Goal: Information Seeking & Learning: Learn about a topic

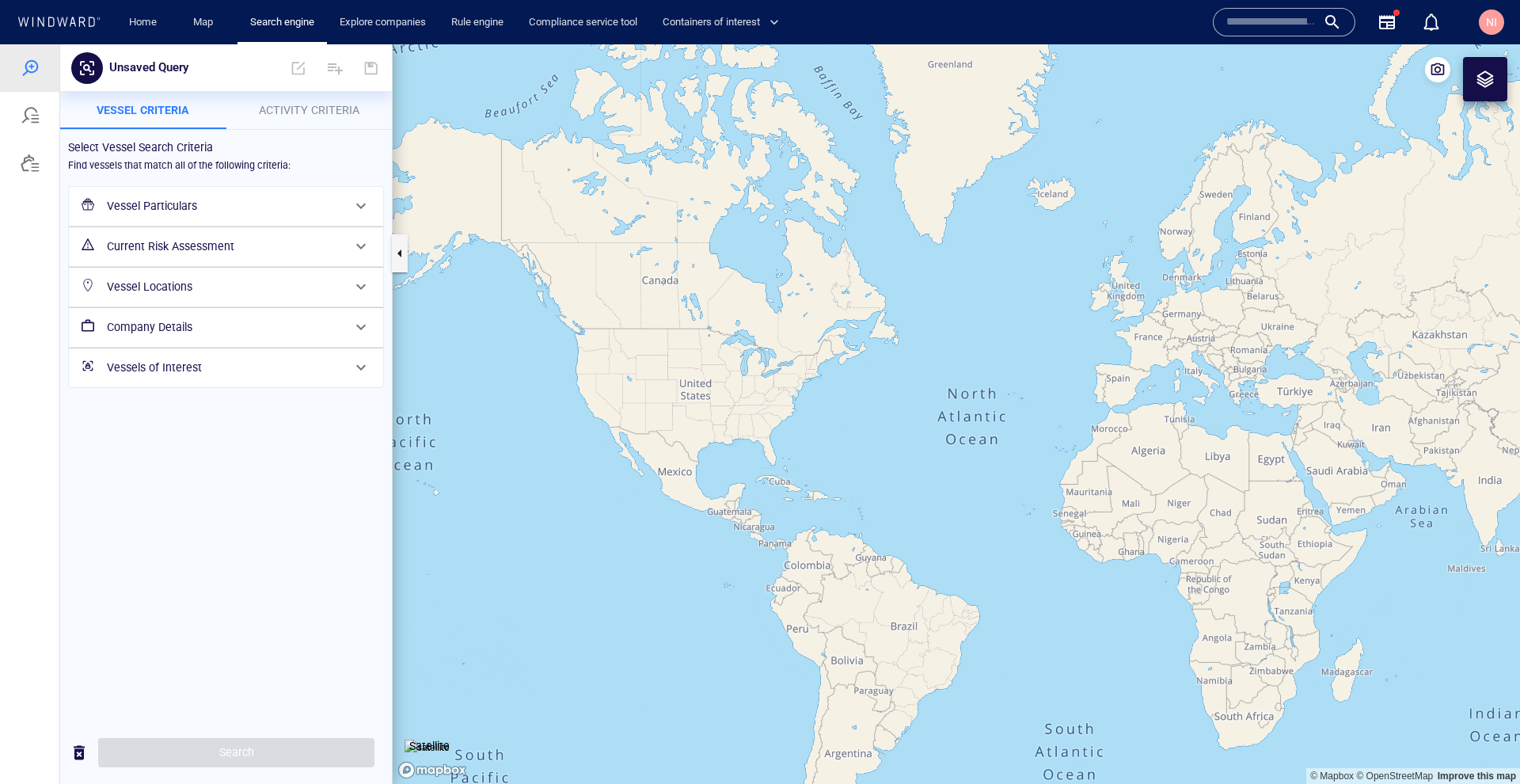
click at [202, 204] on h6 "Vessel Particulars" at bounding box center [224, 206] width 235 height 20
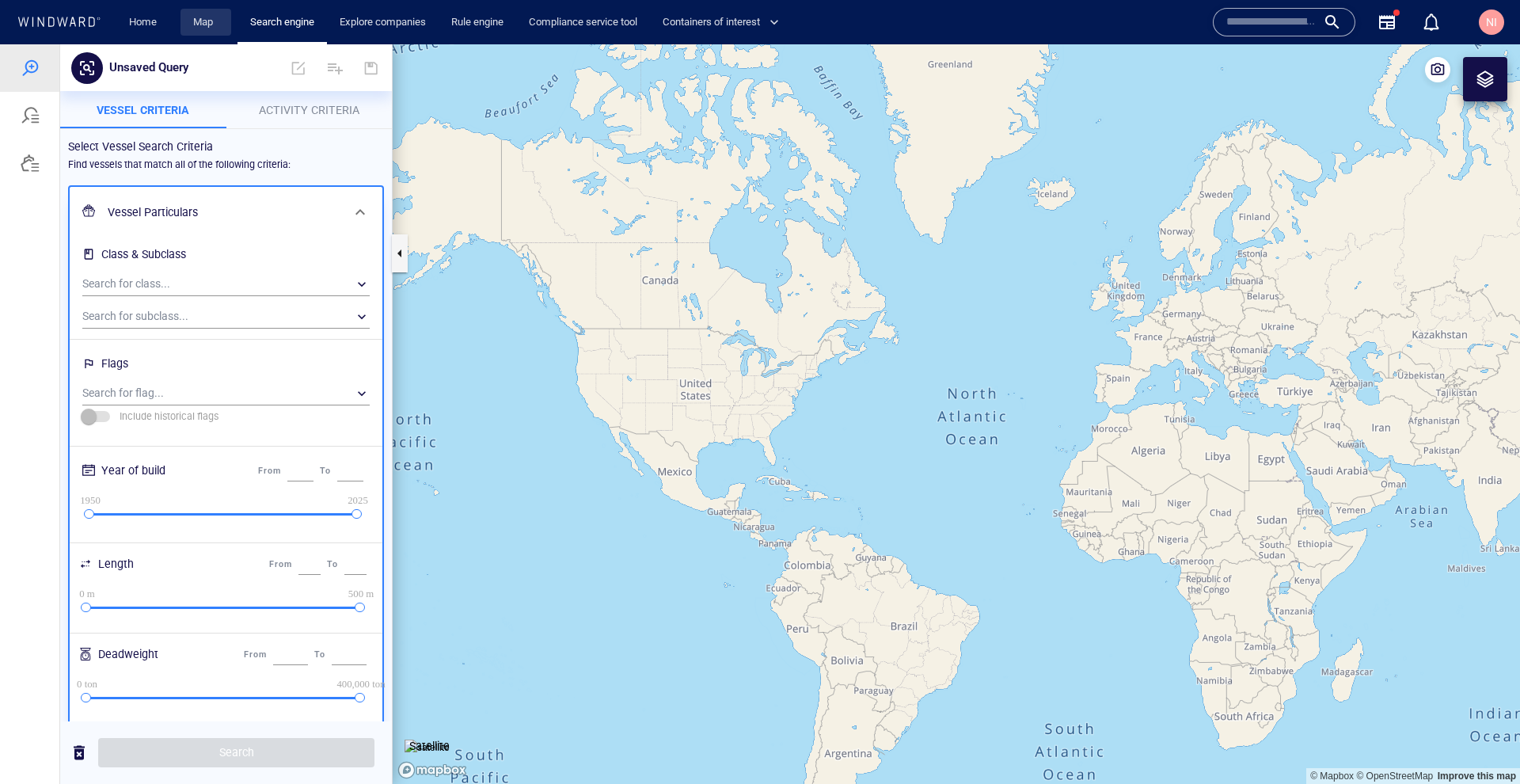
click at [199, 17] on link "Map" at bounding box center [205, 23] width 38 height 28
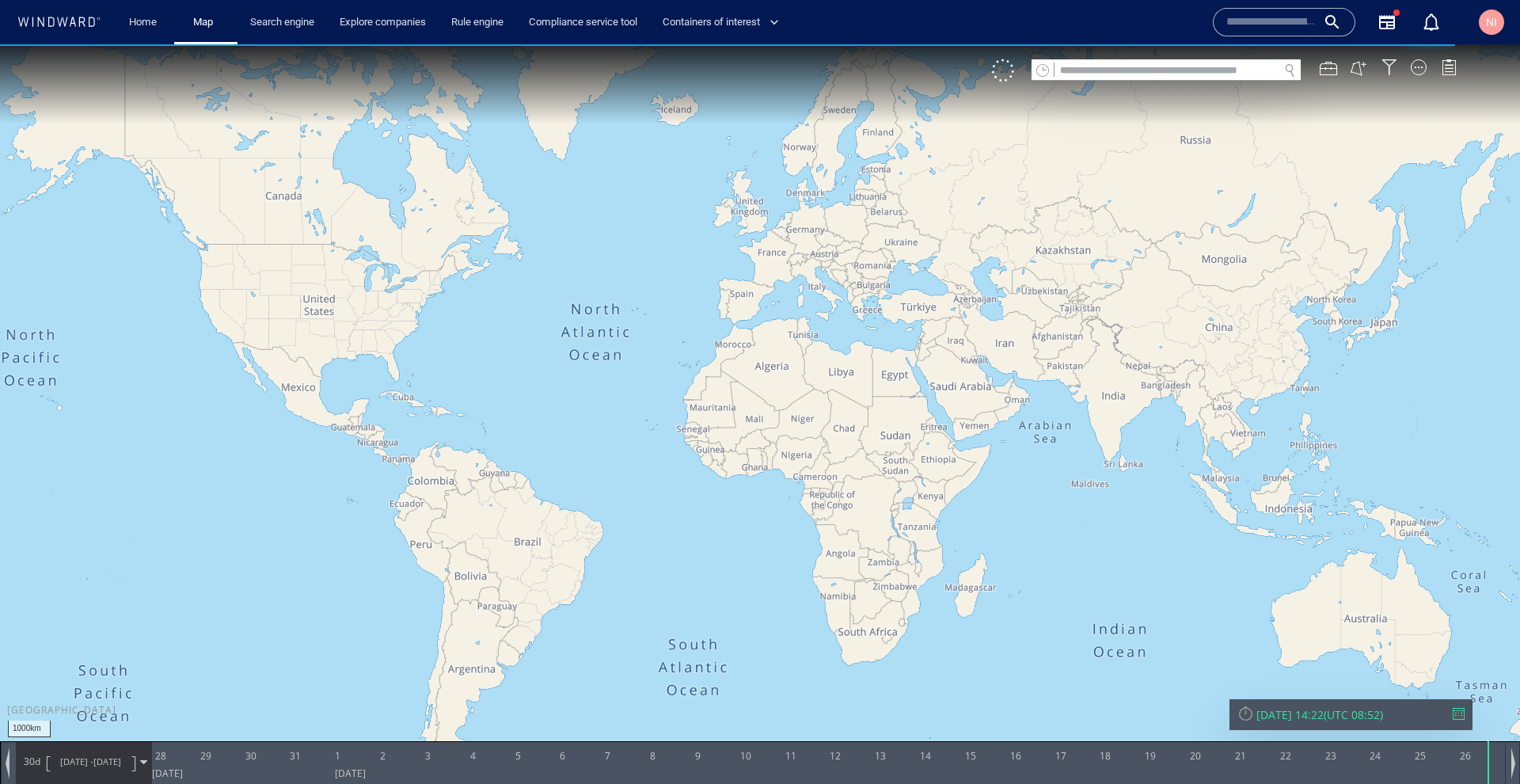
click at [1090, 72] on input "text" at bounding box center [1166, 71] width 224 height 21
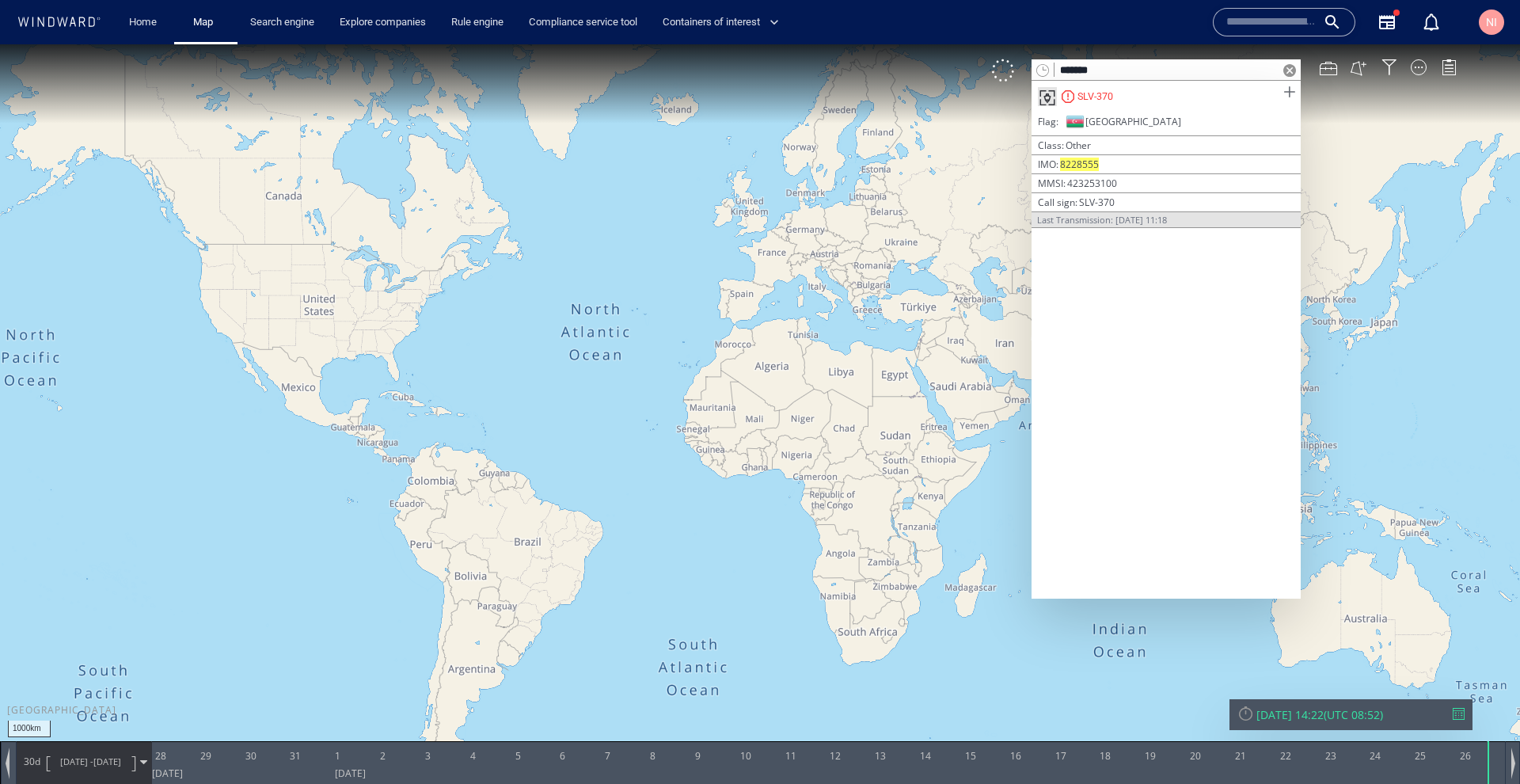
type input "*******"
click at [1285, 90] on span at bounding box center [1289, 92] width 20 height 20
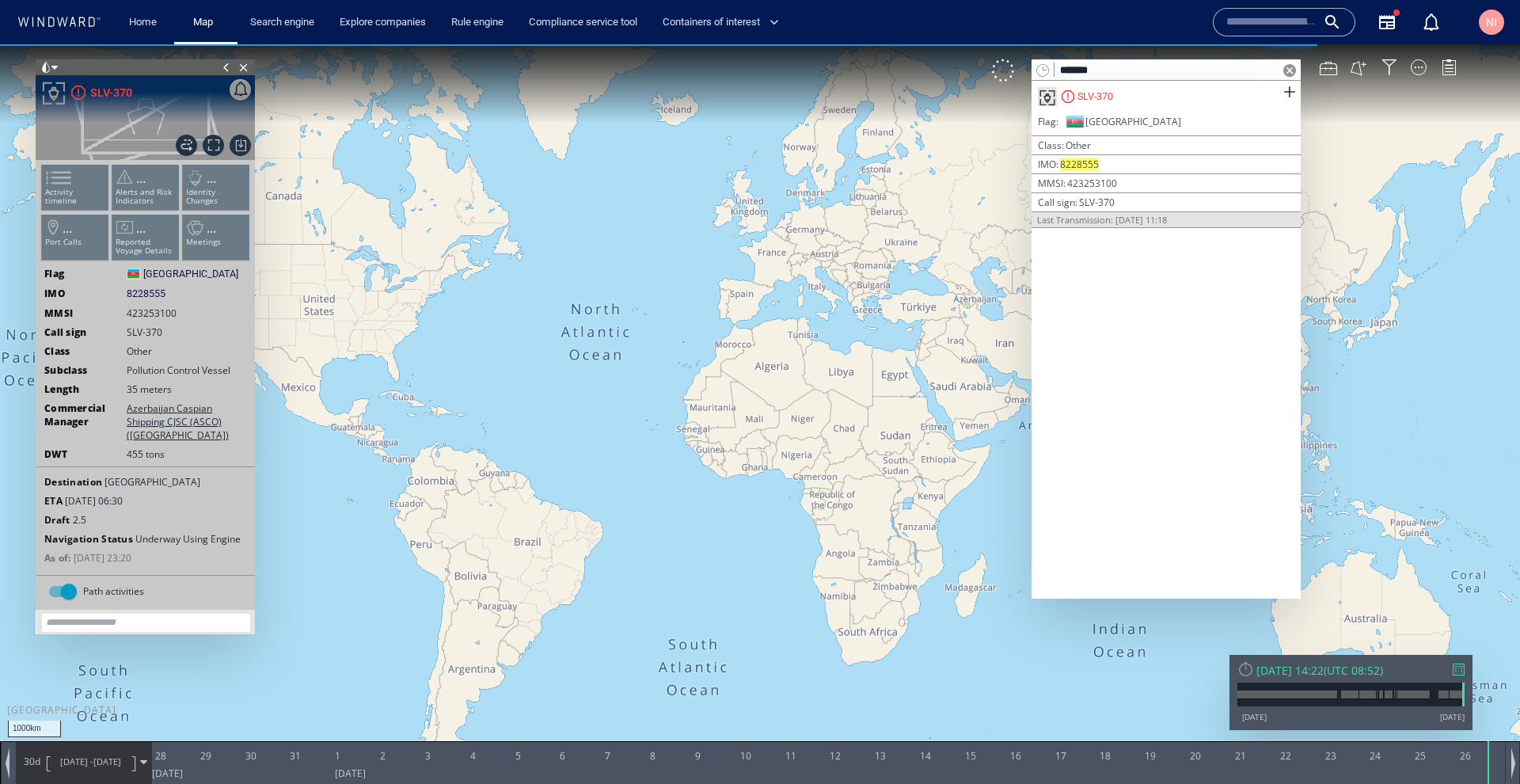
click at [1290, 71] on span at bounding box center [1290, 71] width 13 height 13
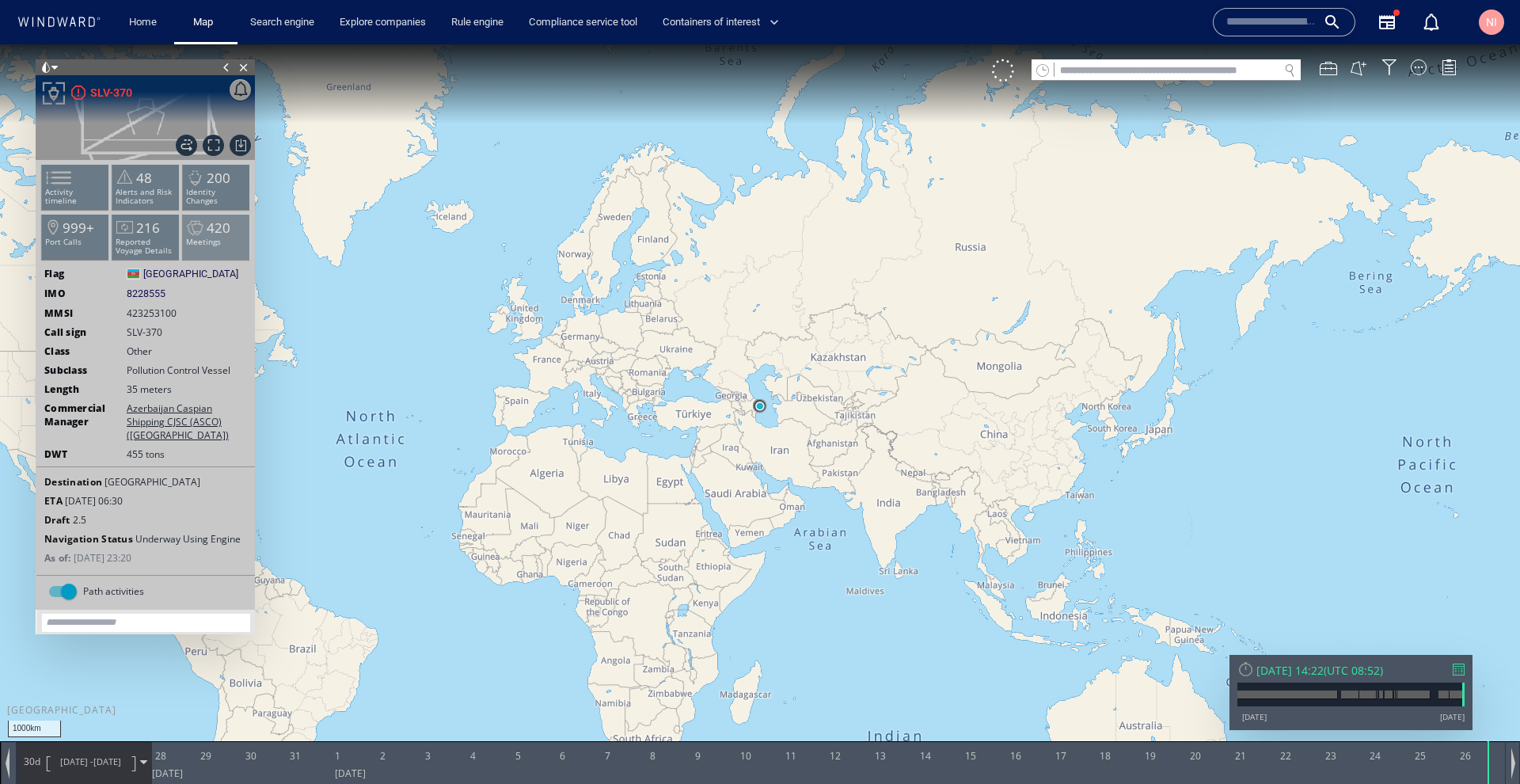
click at [224, 239] on p "Meetings" at bounding box center [217, 242] width 68 height 9
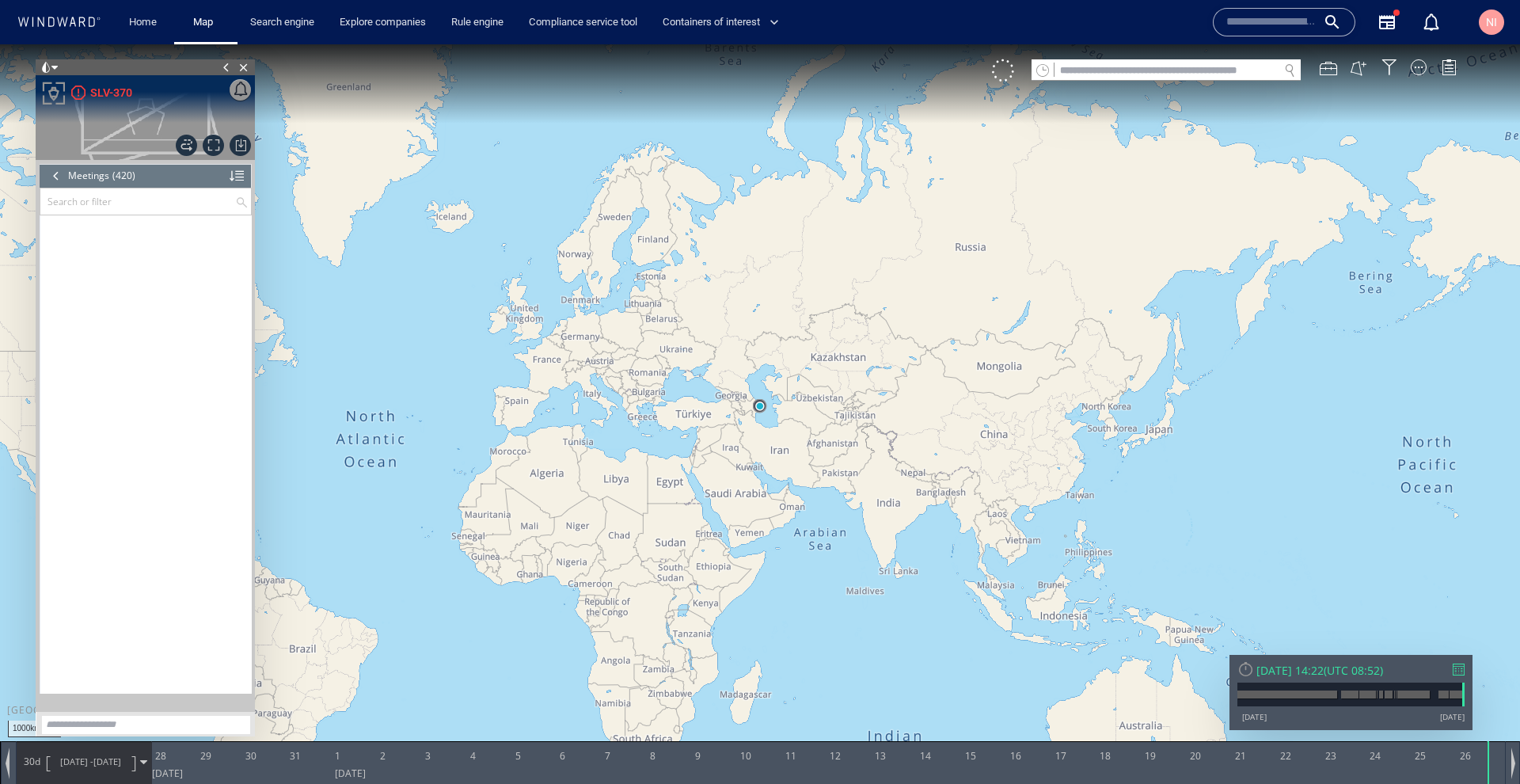
scroll to position [17806, 0]
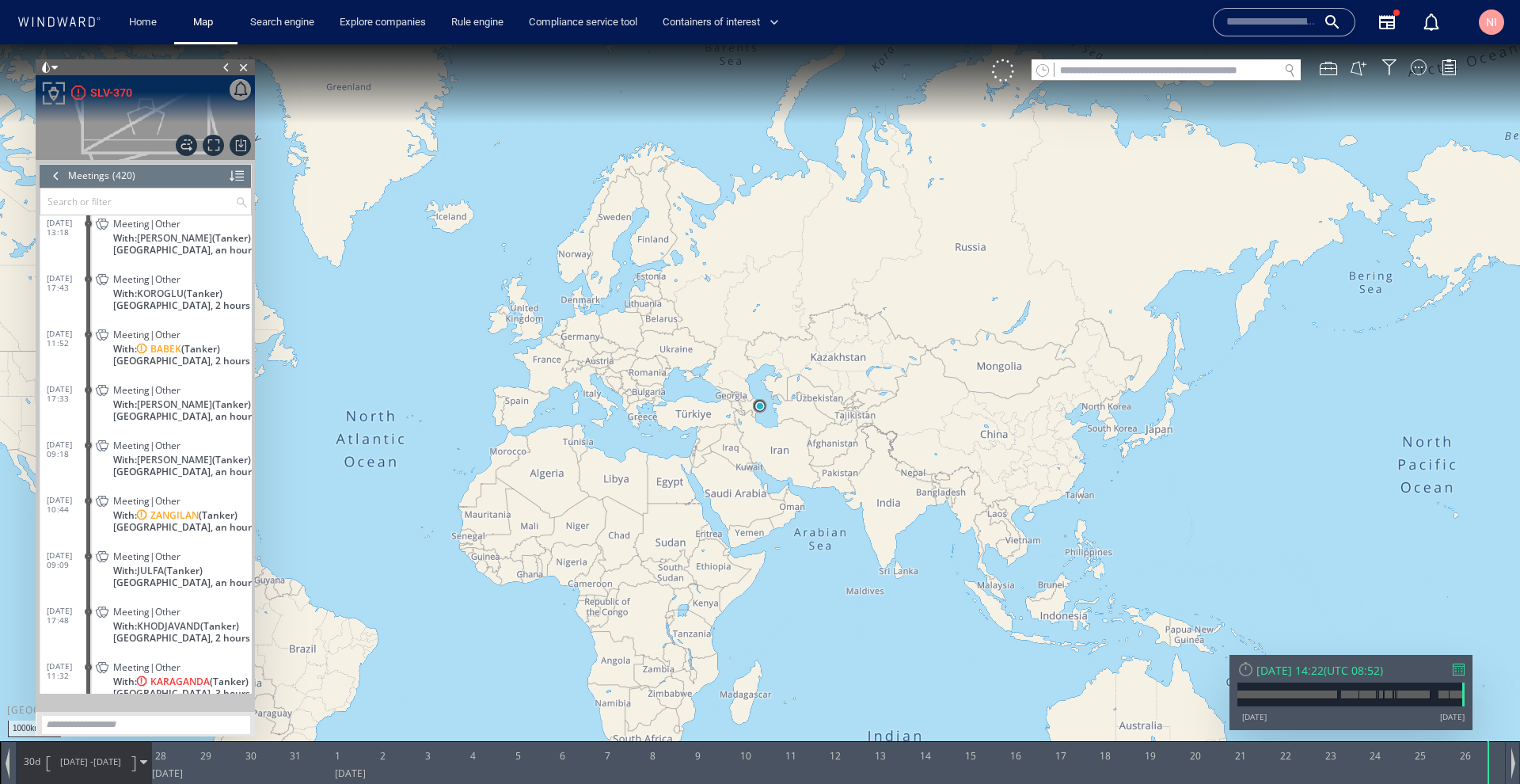
click at [1464, 668] on div at bounding box center [1458, 669] width 12 height 12
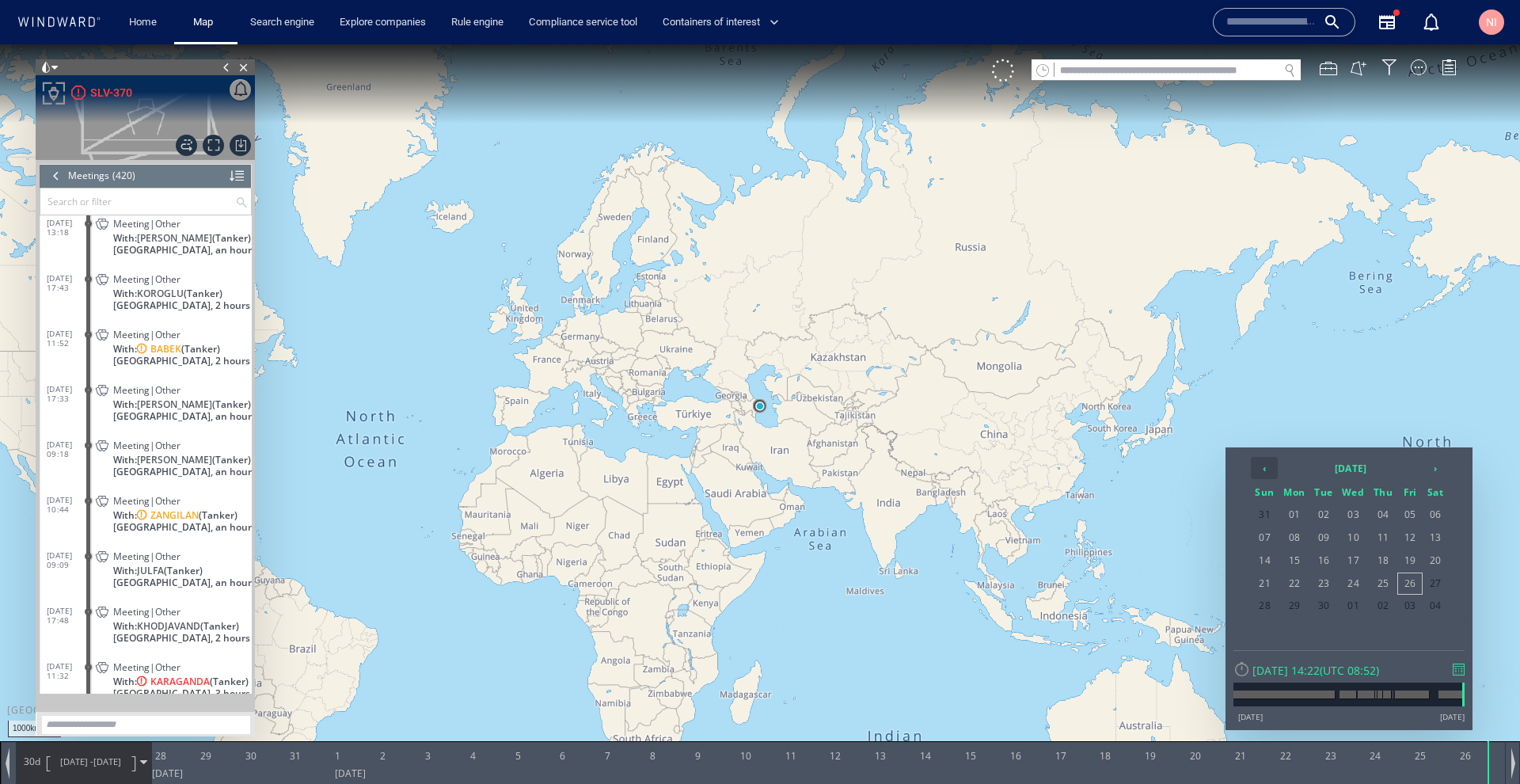
click at [1268, 473] on th "‹" at bounding box center [1264, 467] width 27 height 22
click at [1267, 473] on th "‹" at bounding box center [1264, 467] width 27 height 22
click at [1351, 605] on span "25" at bounding box center [1353, 605] width 30 height 20
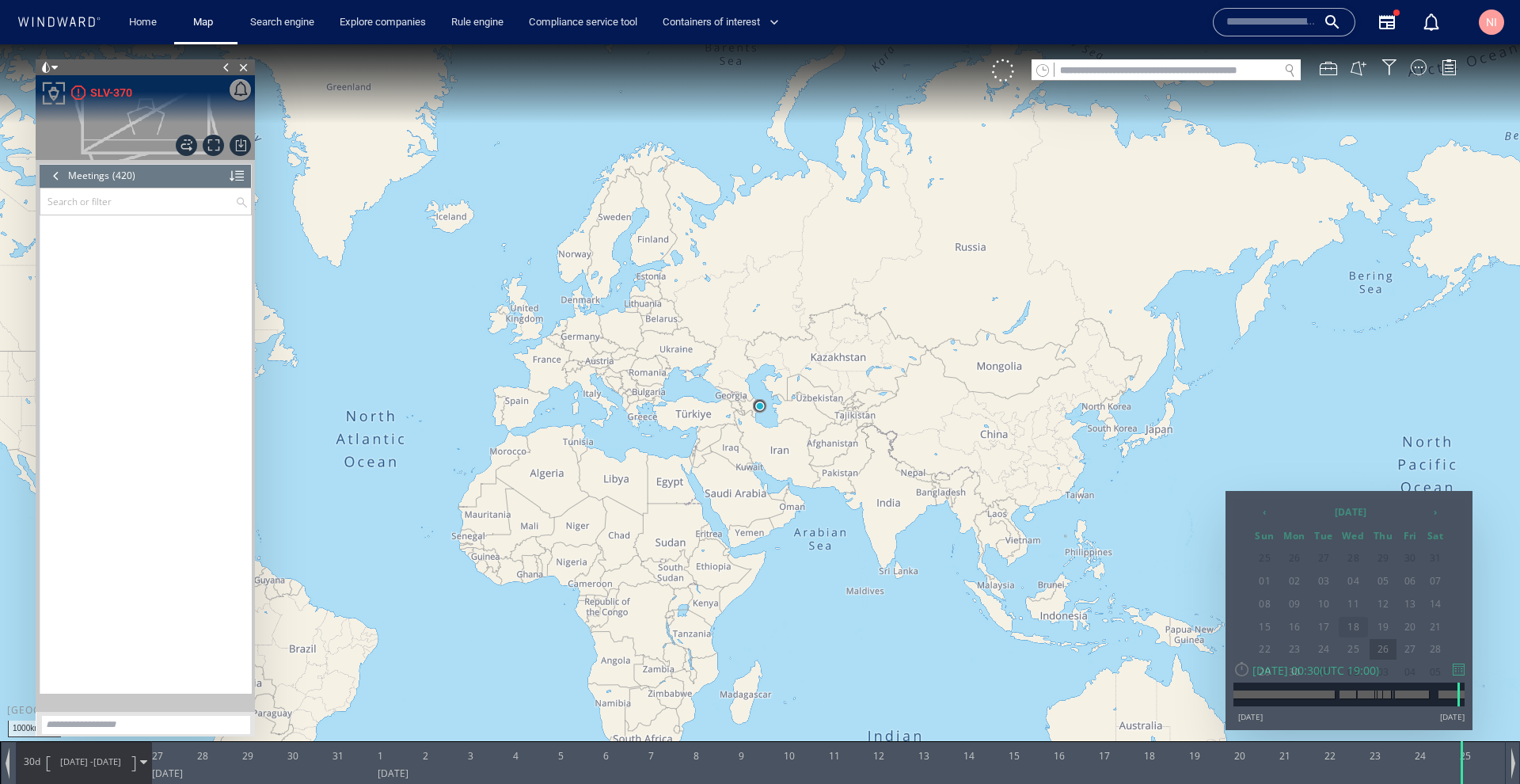
scroll to position [15847, 0]
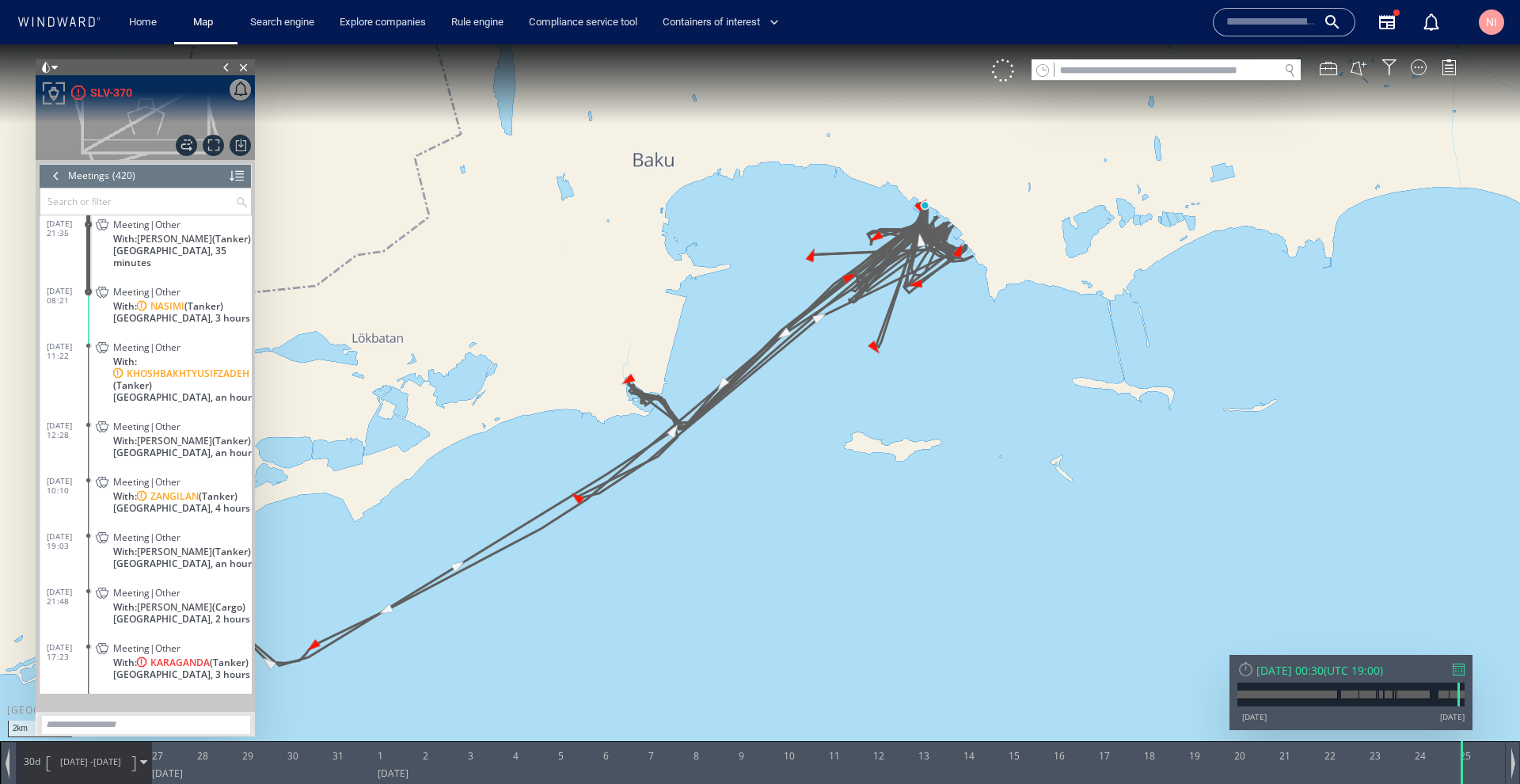
drag, startPoint x: 948, startPoint y: 256, endPoint x: 1042, endPoint y: 260, distance: 94.1
click at [1042, 260] on canvas "Map" at bounding box center [760, 405] width 1520 height 724
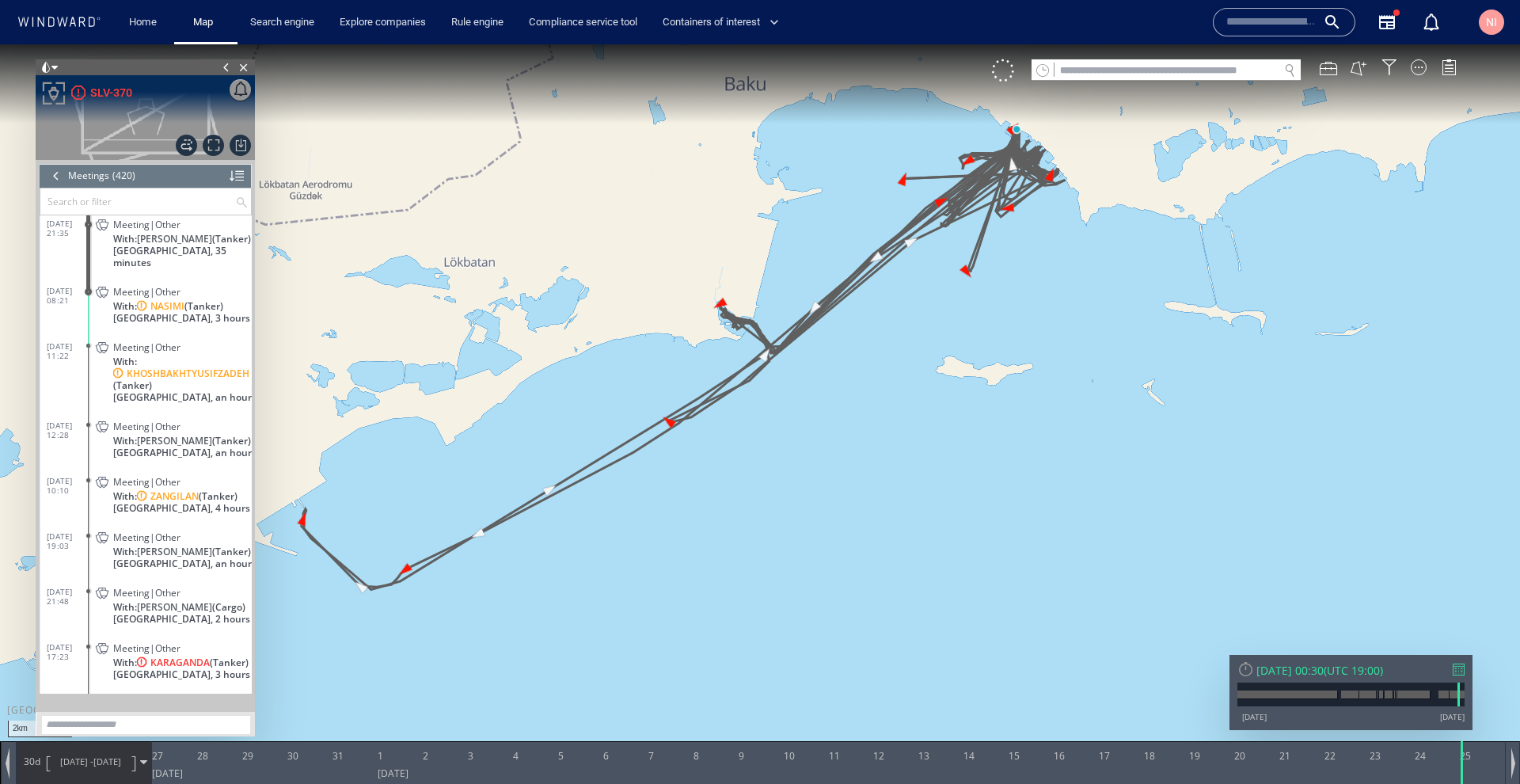
drag, startPoint x: 889, startPoint y: 428, endPoint x: 909, endPoint y: 438, distance: 22.4
click at [909, 438] on canvas "Map" at bounding box center [760, 405] width 1520 height 724
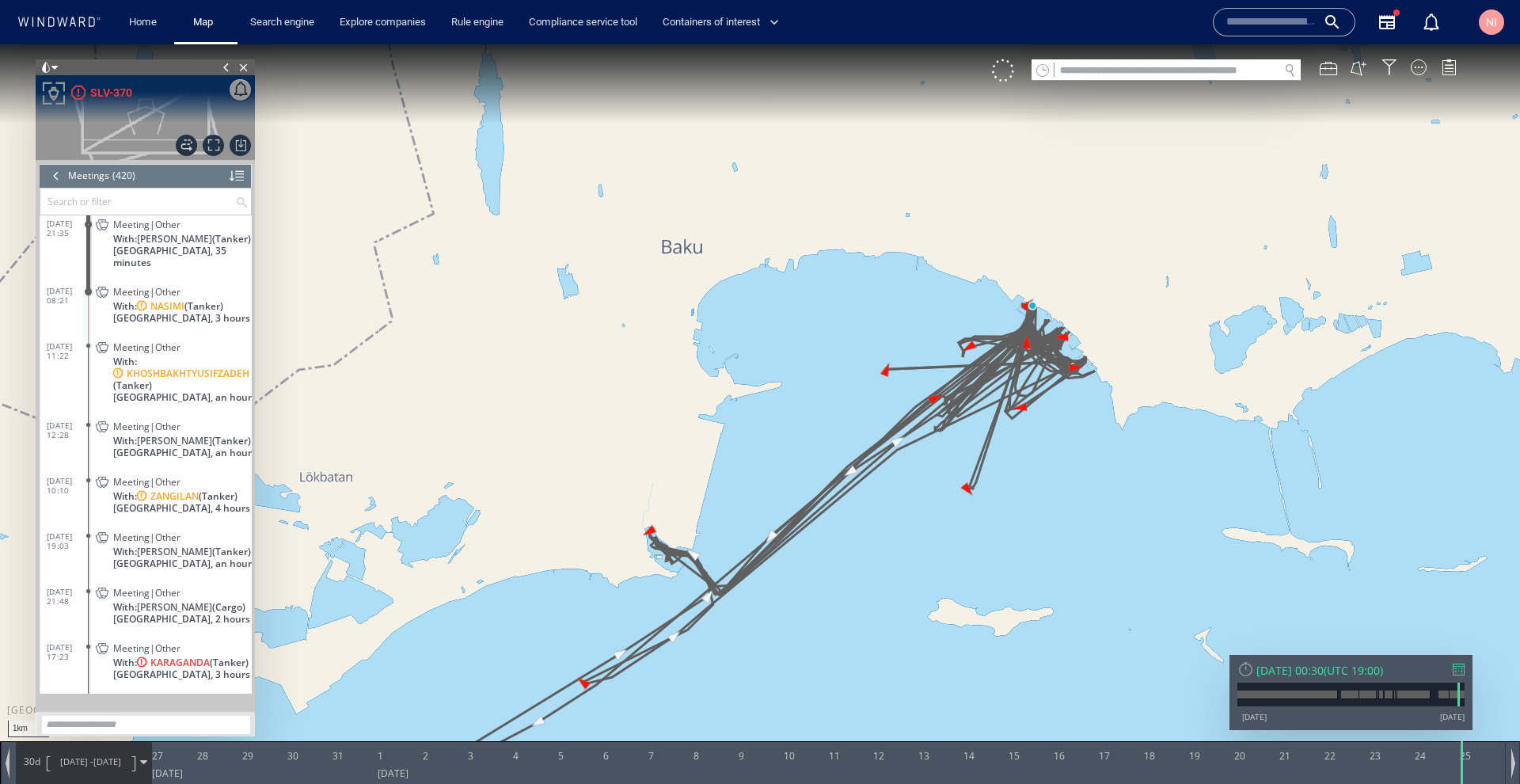
drag, startPoint x: 930, startPoint y: 319, endPoint x: 896, endPoint y: 546, distance: 229.5
click at [892, 557] on canvas "Map" at bounding box center [760, 405] width 1520 height 724
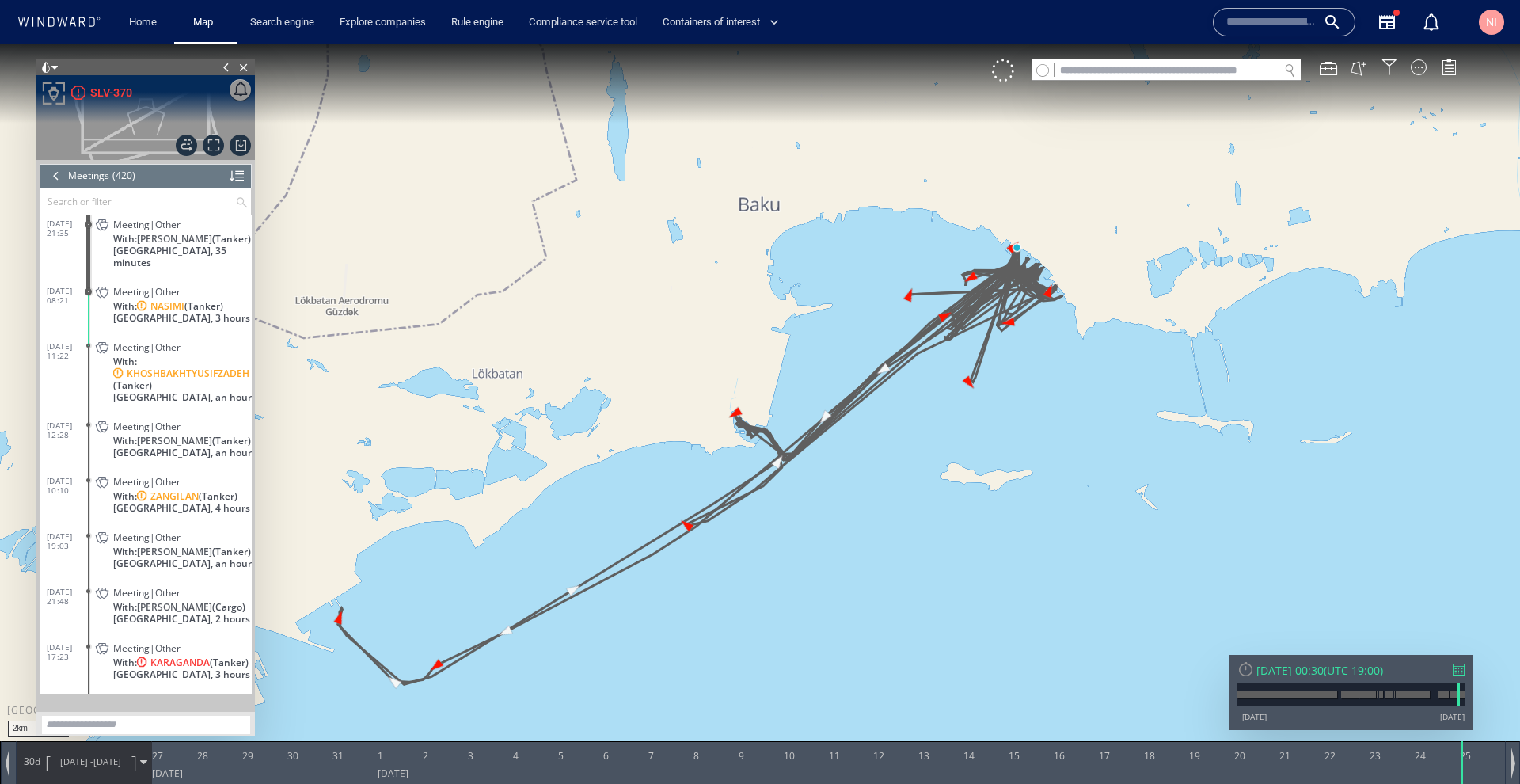
drag, startPoint x: 821, startPoint y: 613, endPoint x: 882, endPoint y: 528, distance: 104.6
click at [882, 528] on canvas "Map" at bounding box center [760, 405] width 1520 height 724
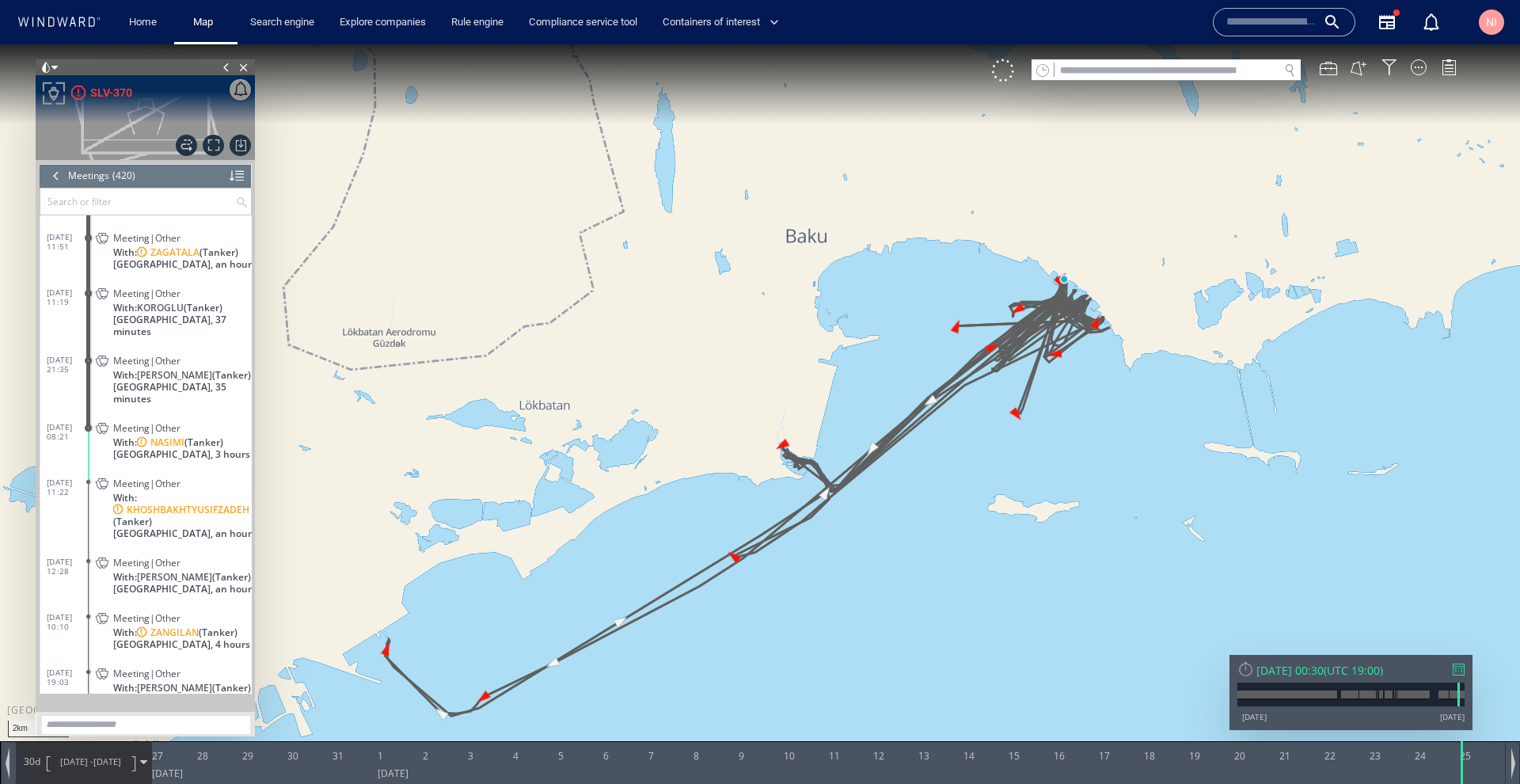
scroll to position [15751, 0]
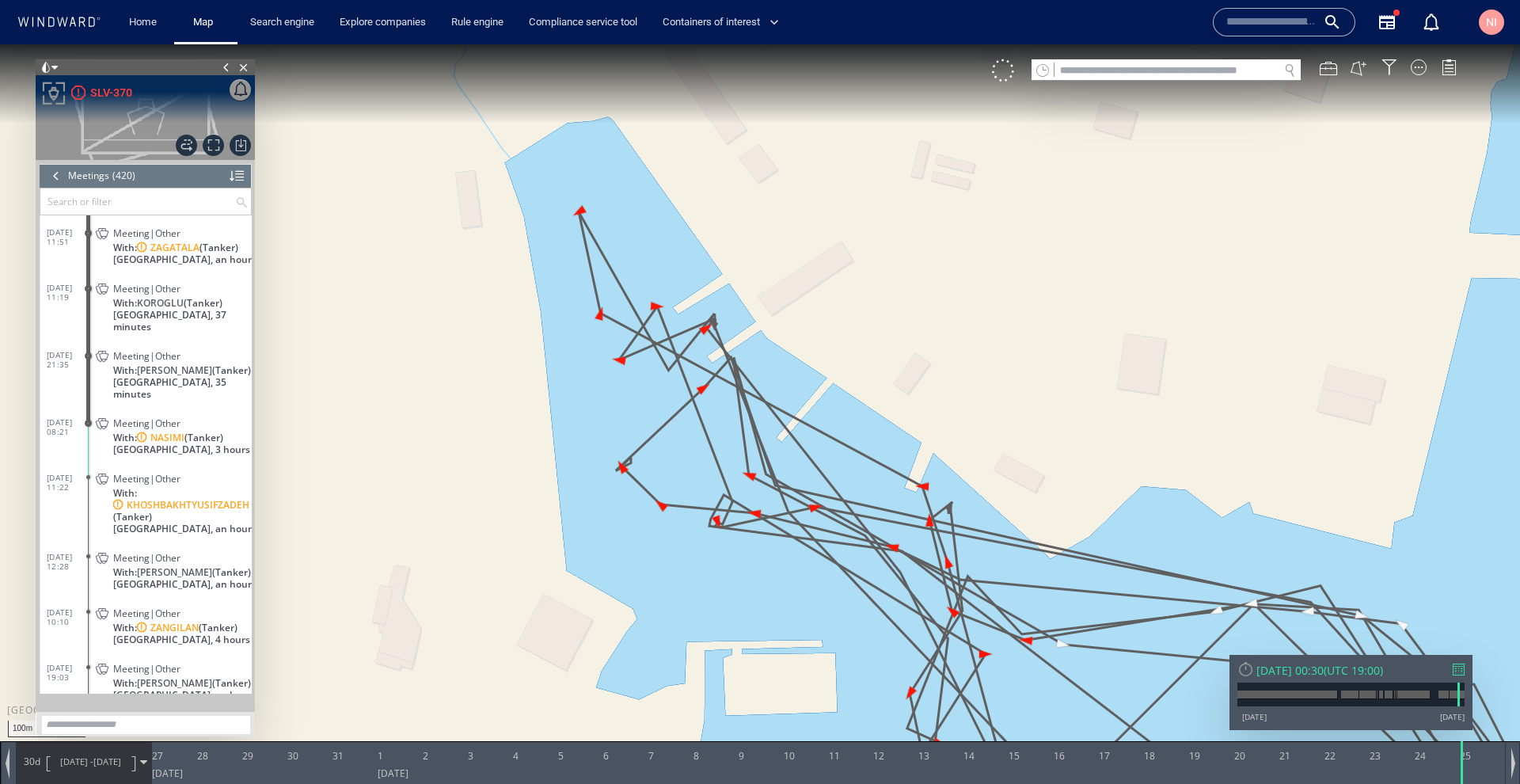
click at [1453, 662] on div "Wed 25/06/2025 00:30 ( UTC 19:00 ) 25/10/13 26/09/25" at bounding box center [1351, 692] width 243 height 75
click at [1456, 667] on div at bounding box center [1458, 669] width 12 height 12
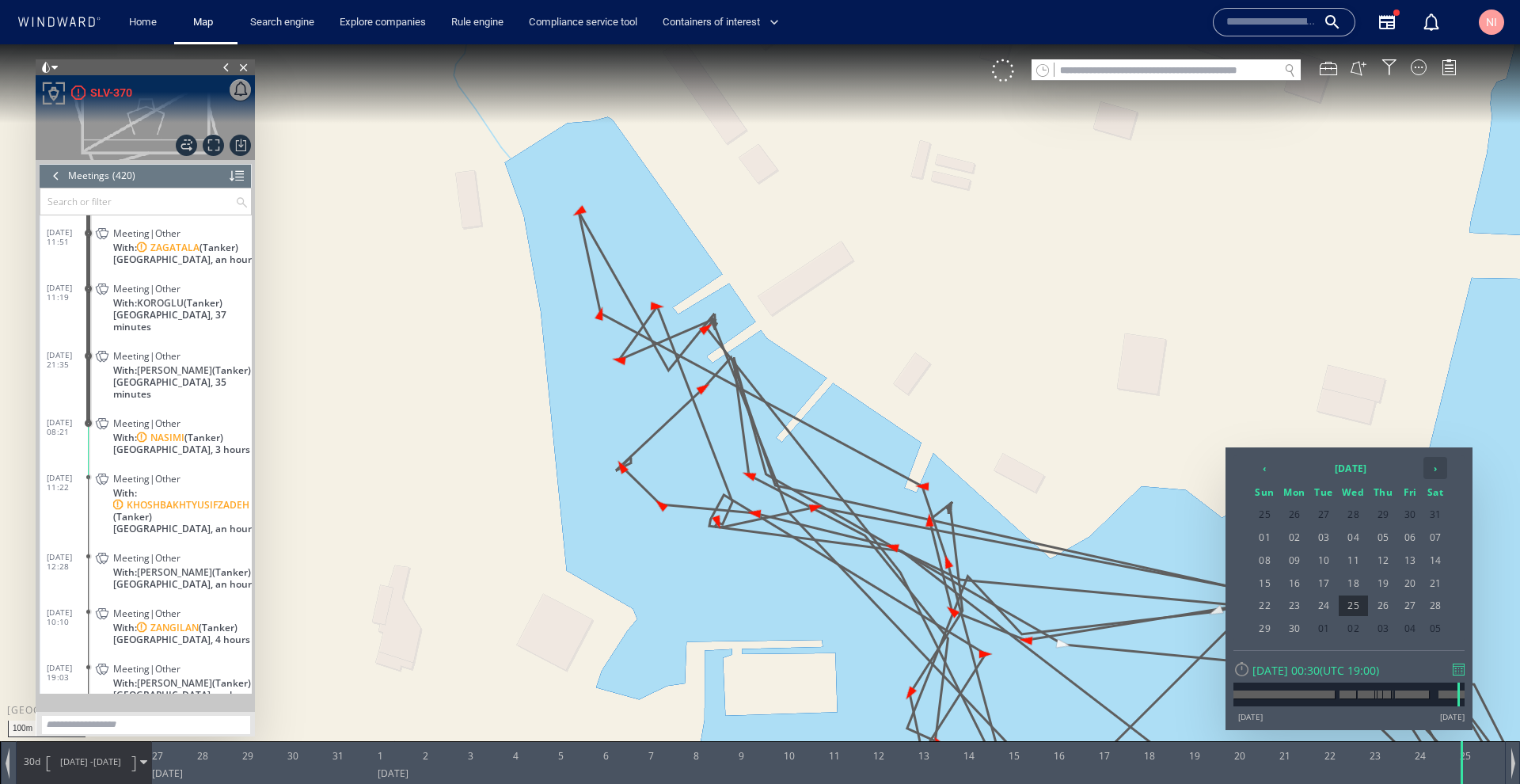
click at [1438, 469] on th "›" at bounding box center [1435, 467] width 24 height 22
click at [1353, 507] on span "03" at bounding box center [1353, 514] width 30 height 20
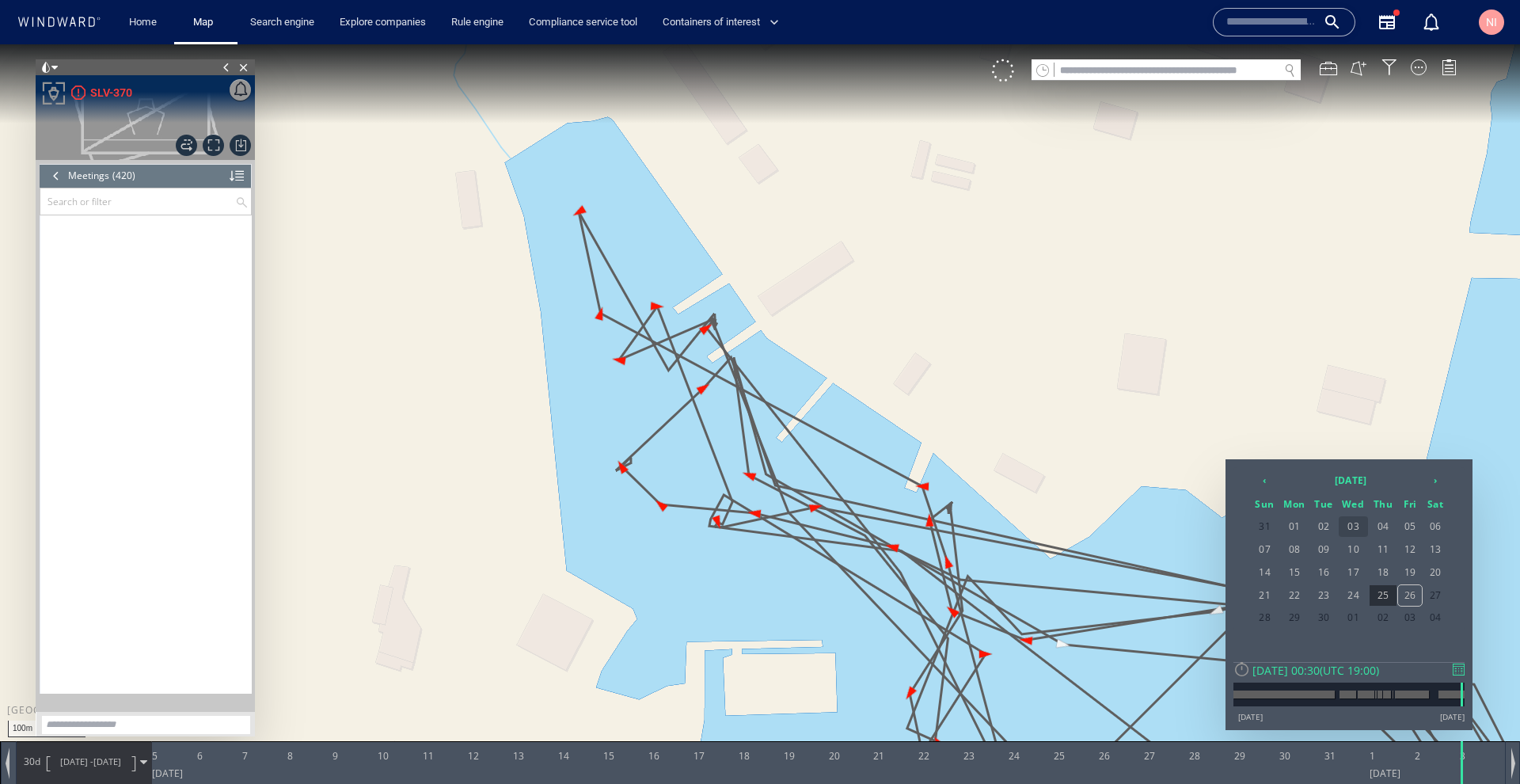
scroll to position [17588, 0]
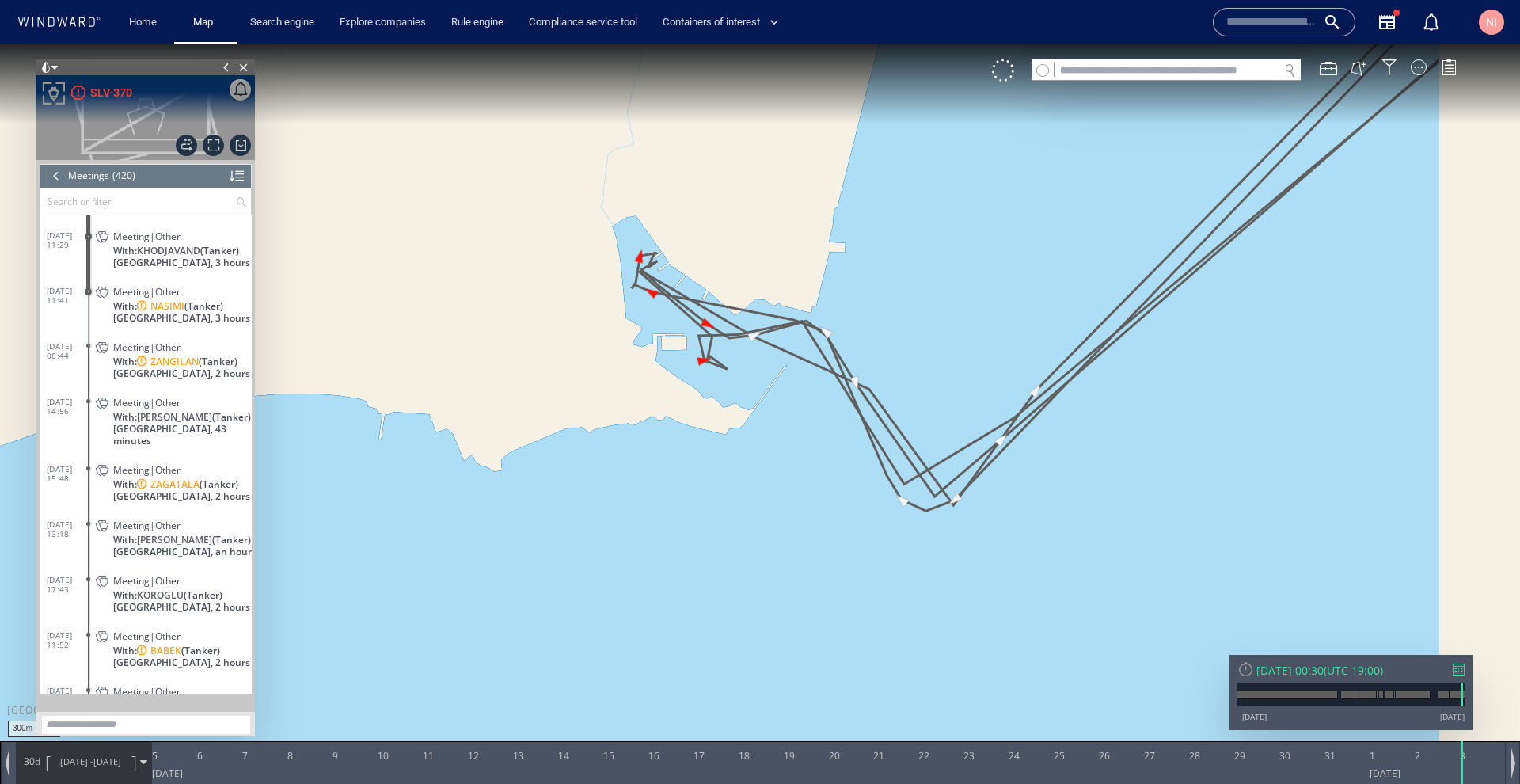
drag, startPoint x: 1245, startPoint y: 536, endPoint x: 875, endPoint y: 311, distance: 433.0
click at [875, 311] on canvas "Map" at bounding box center [760, 405] width 1520 height 724
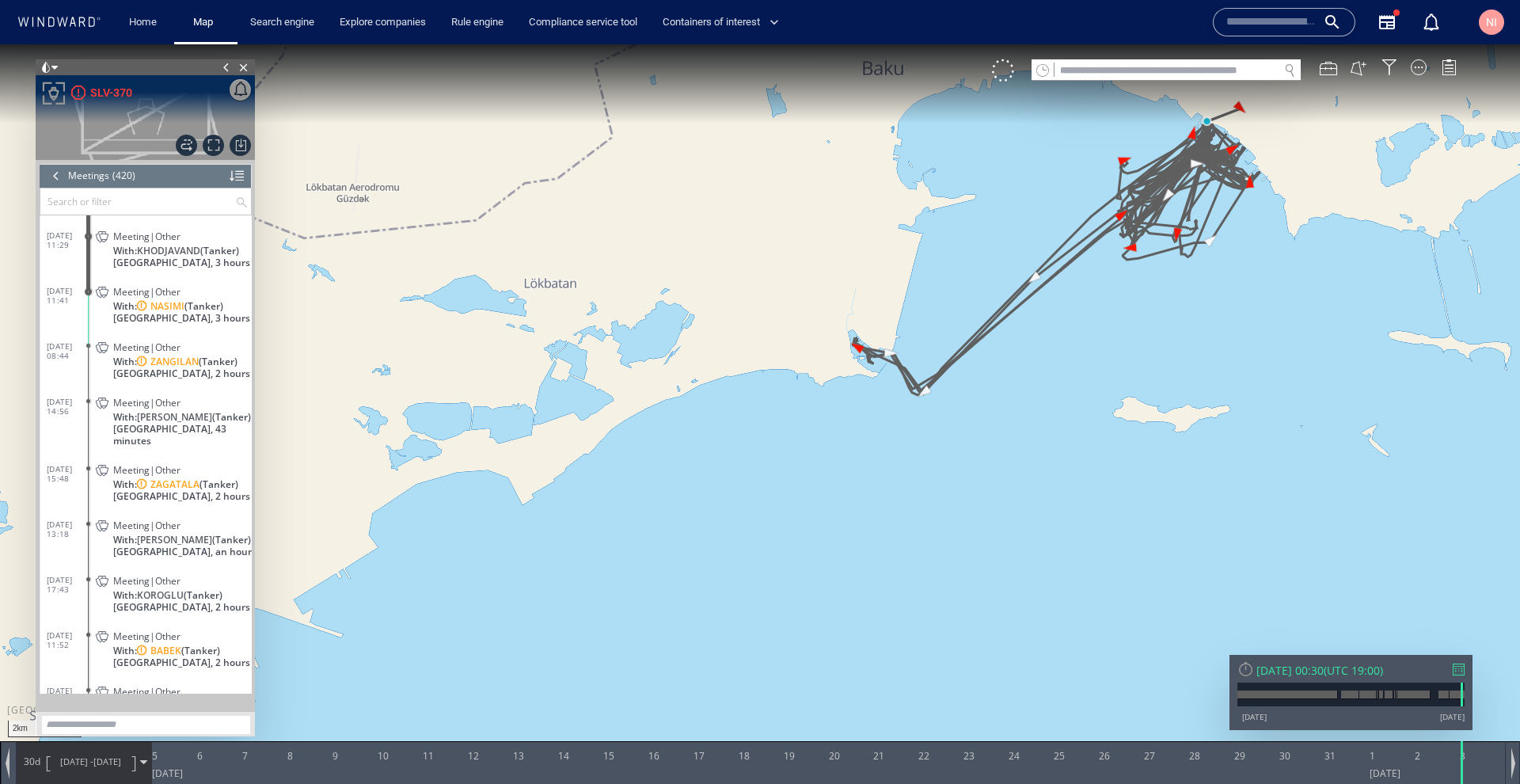
drag, startPoint x: 1043, startPoint y: 357, endPoint x: 958, endPoint y: 462, distance: 135.1
click at [958, 462] on canvas "Map" at bounding box center [760, 405] width 1520 height 724
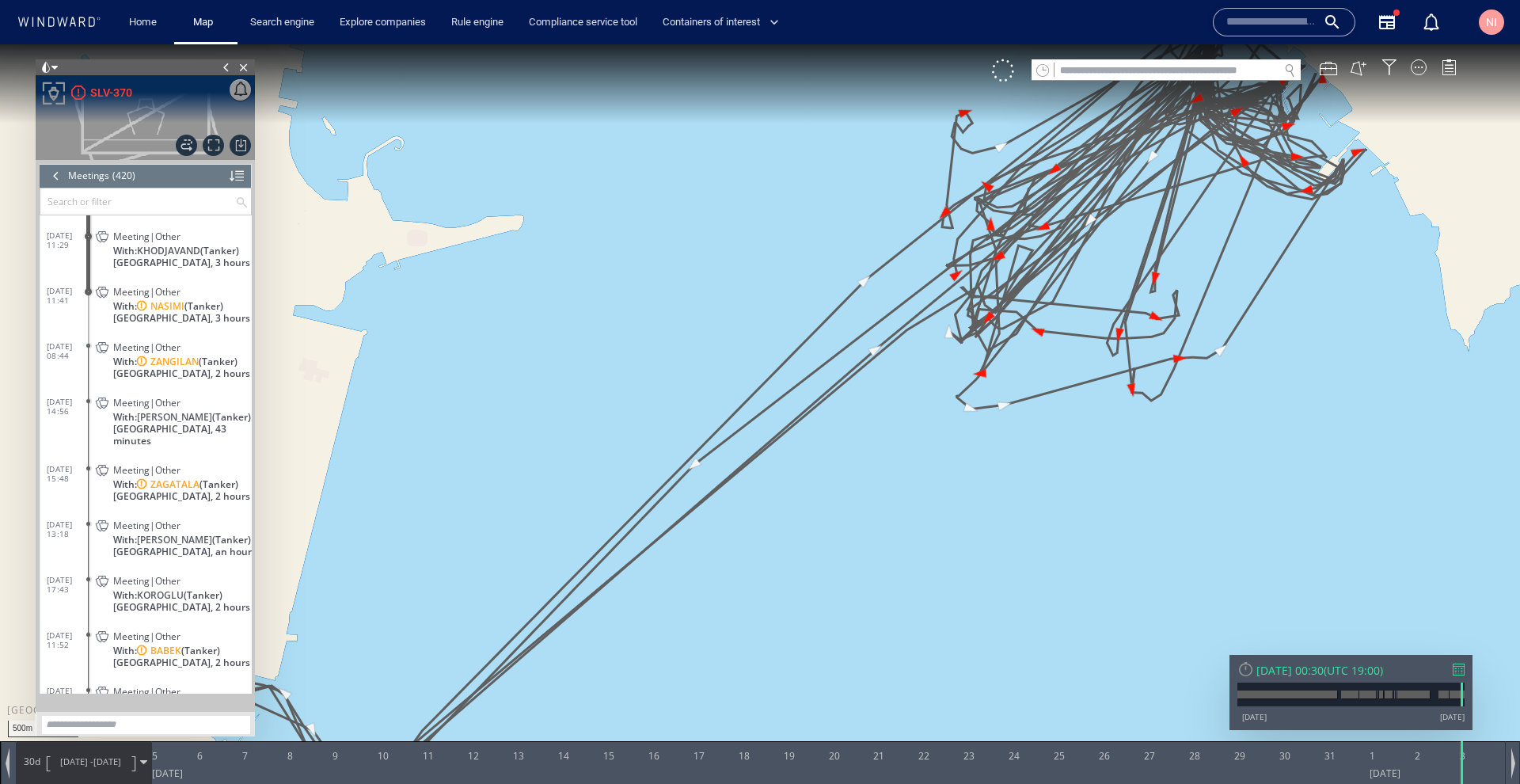
drag, startPoint x: 891, startPoint y: 366, endPoint x: 912, endPoint y: 538, distance: 173.3
click at [912, 551] on canvas "Map" at bounding box center [760, 405] width 1520 height 724
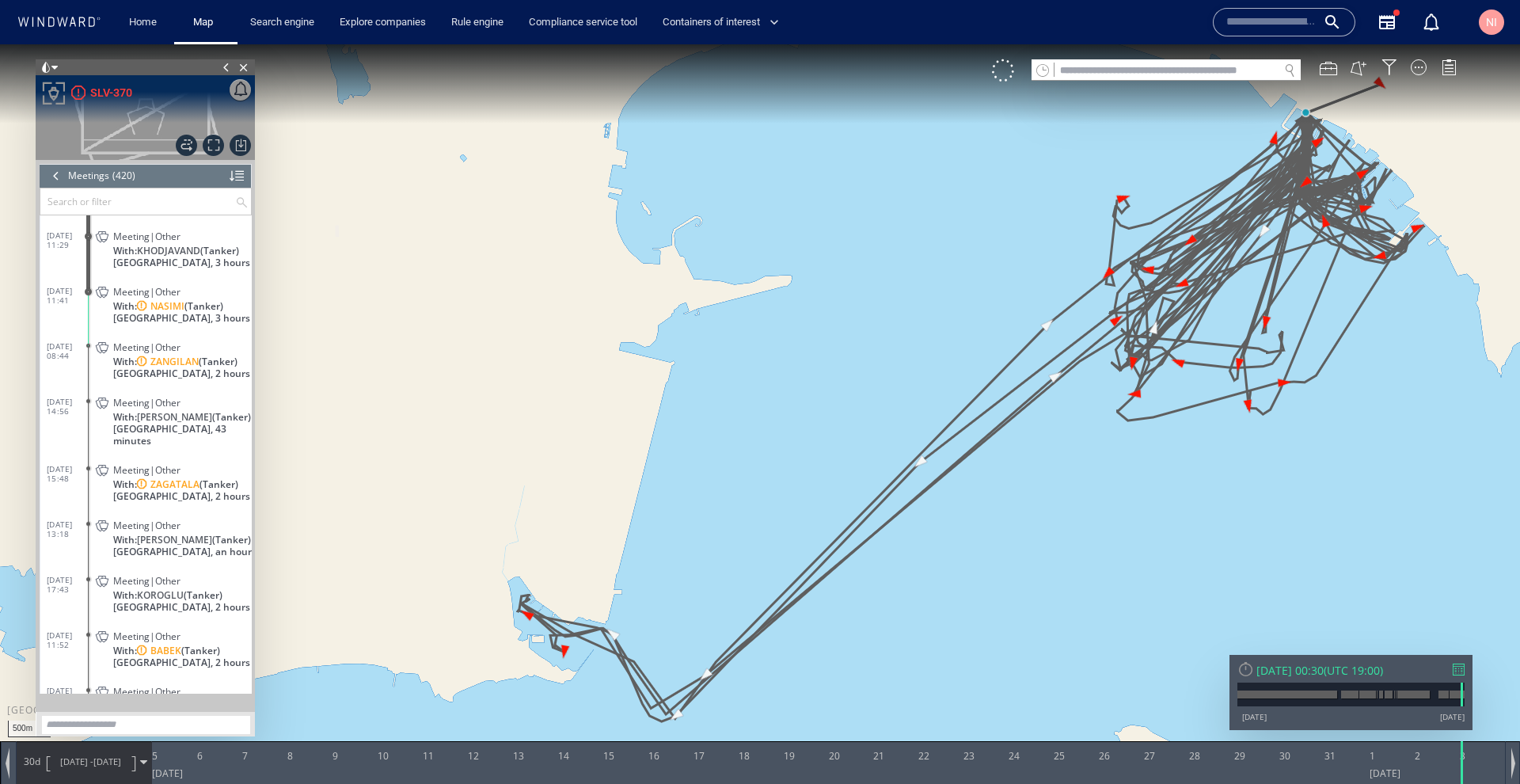
drag, startPoint x: 891, startPoint y: 626, endPoint x: 1073, endPoint y: 512, distance: 214.8
click at [1073, 512] on canvas "Map" at bounding box center [760, 405] width 1520 height 724
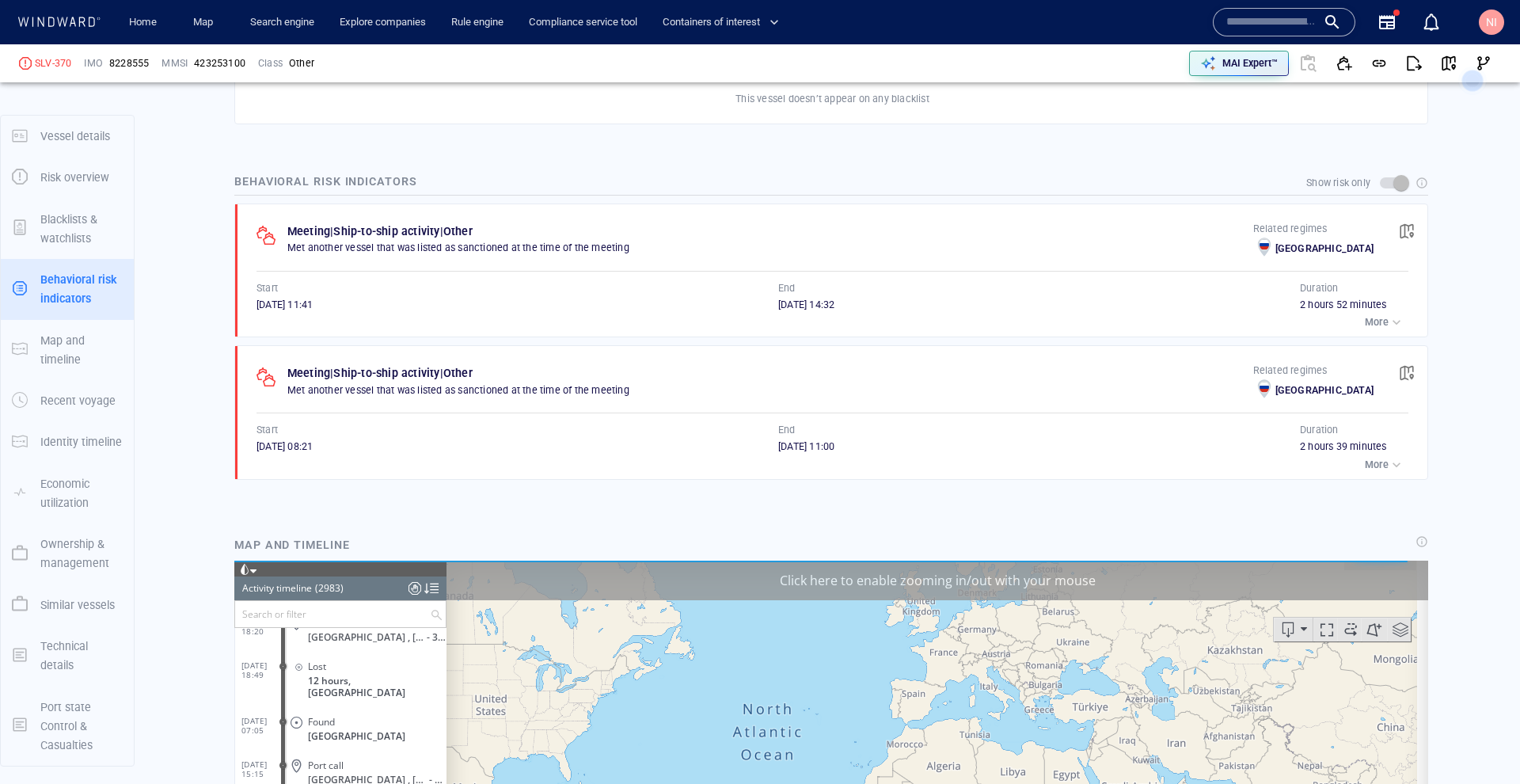
scroll to position [129529, 0]
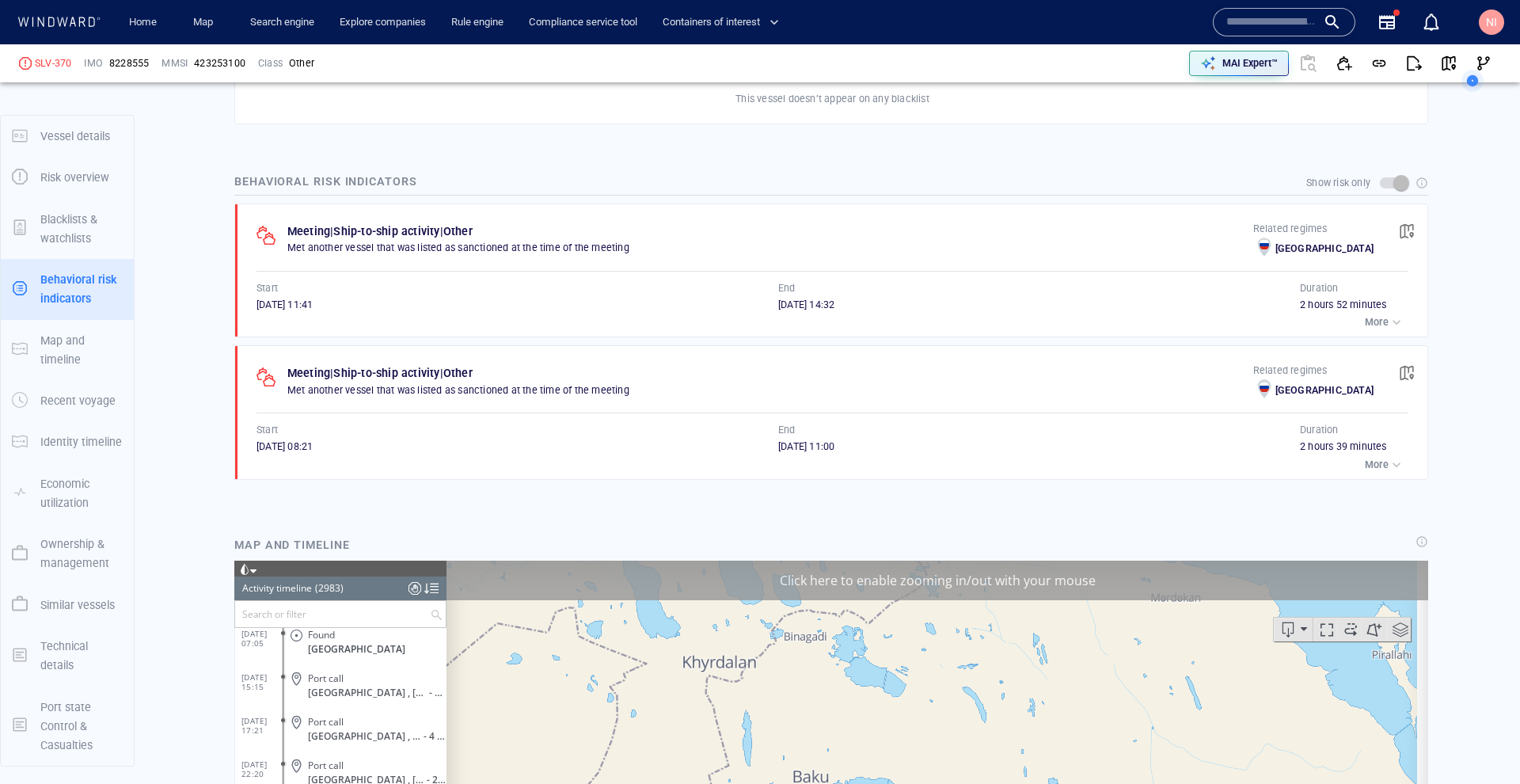
drag, startPoint x: 256, startPoint y: 434, endPoint x: 311, endPoint y: 435, distance: 55.0
click at [311, 440] on span "[DATE] 08:21" at bounding box center [284, 446] width 56 height 12
copy span "[DATE]"
drag, startPoint x: 257, startPoint y: 296, endPoint x: 309, endPoint y: 293, distance: 52.1
click at [309, 299] on span "[DATE] 11:41" at bounding box center [284, 304] width 56 height 12
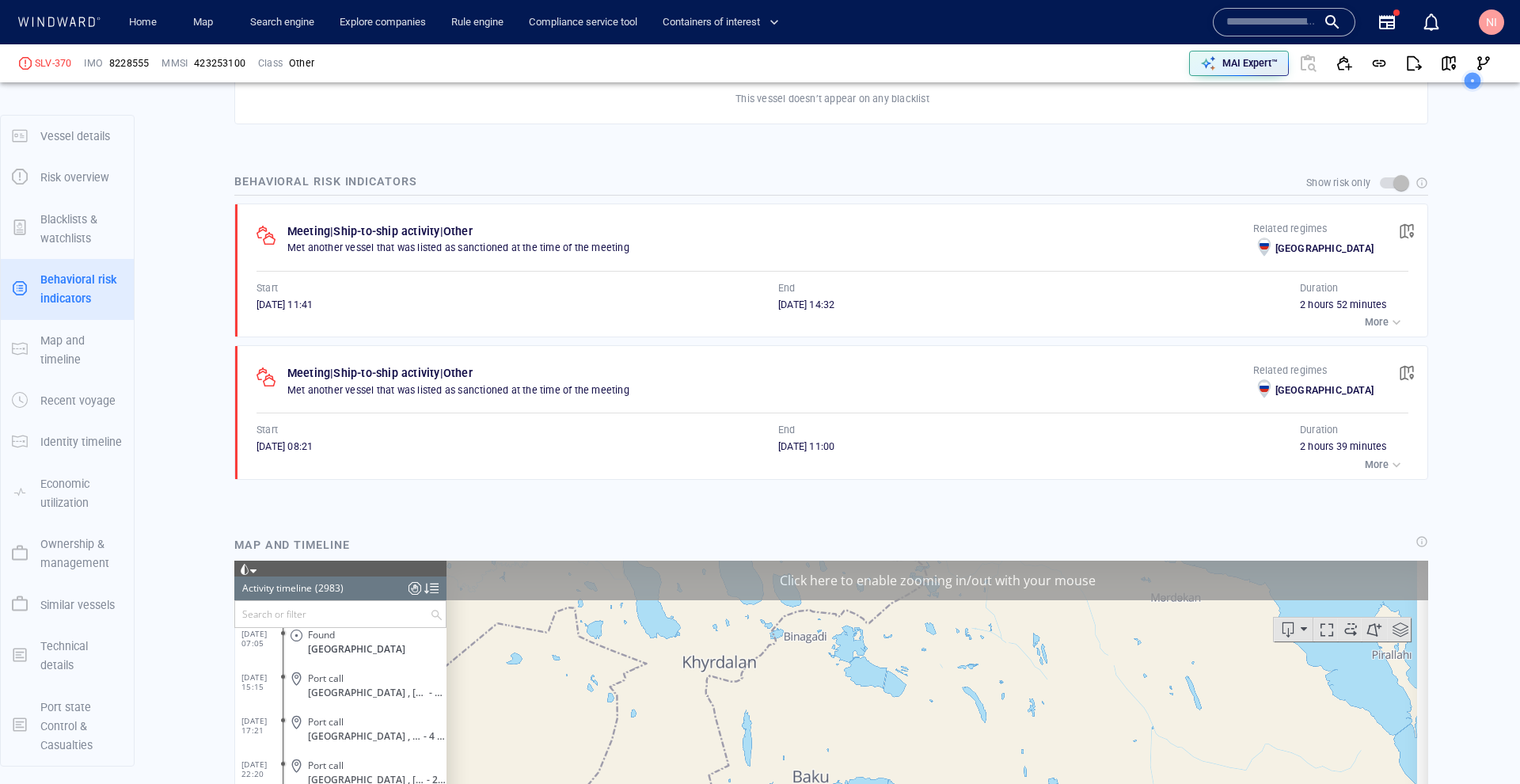
copy span "[DATE]"
